Goal: Browse casually

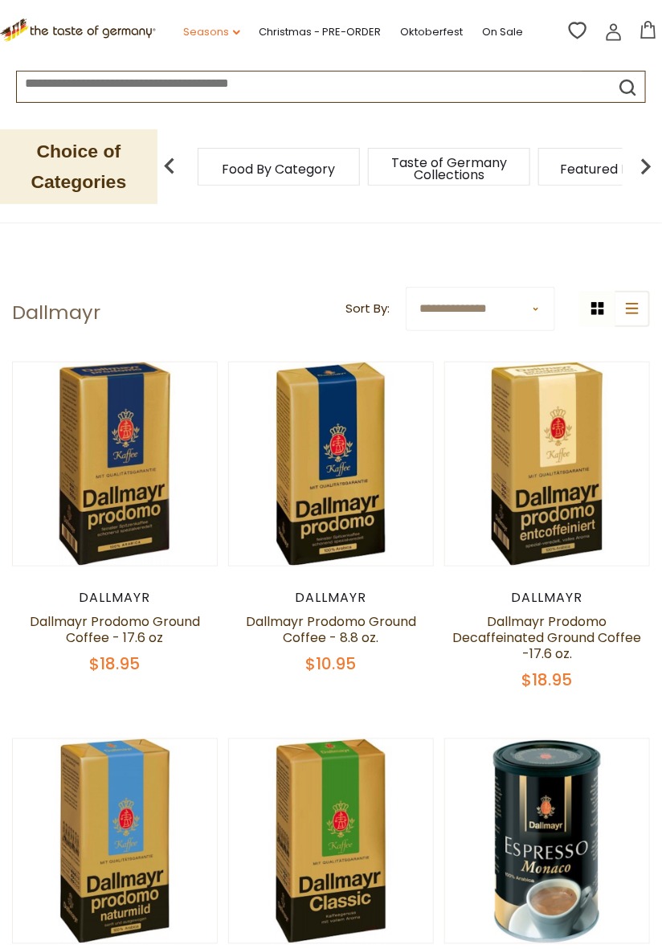
click at [235, 39] on link "Seasons dropdown_arrow" at bounding box center [212, 32] width 56 height 18
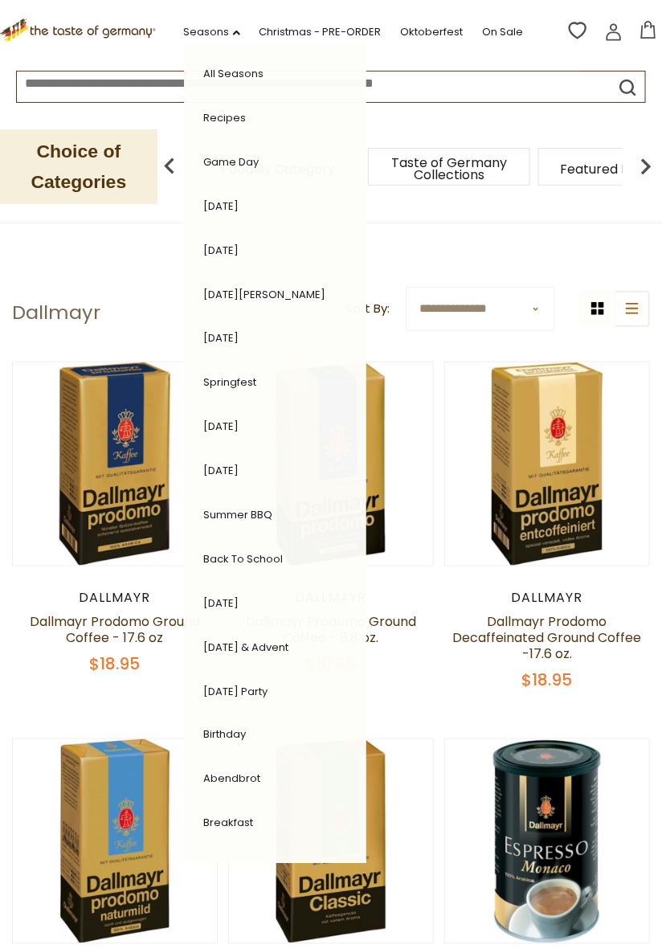
click at [137, 26] on icon ".st0{fill:#EDD300;} .st1{fill:#D33E21;}" at bounding box center [79, 30] width 159 height 24
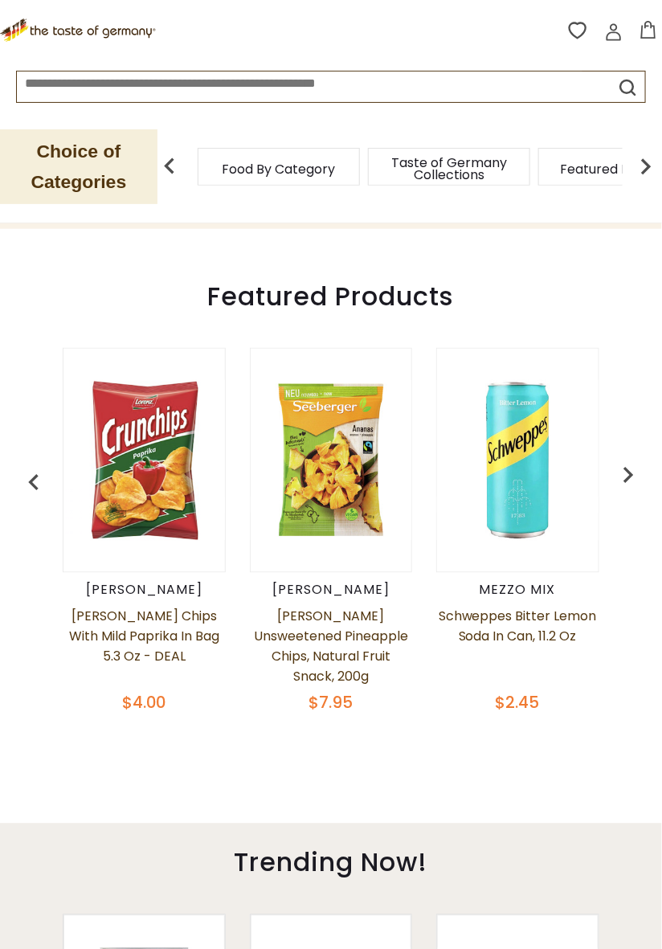
scroll to position [287, 0]
